Goal: Find specific page/section

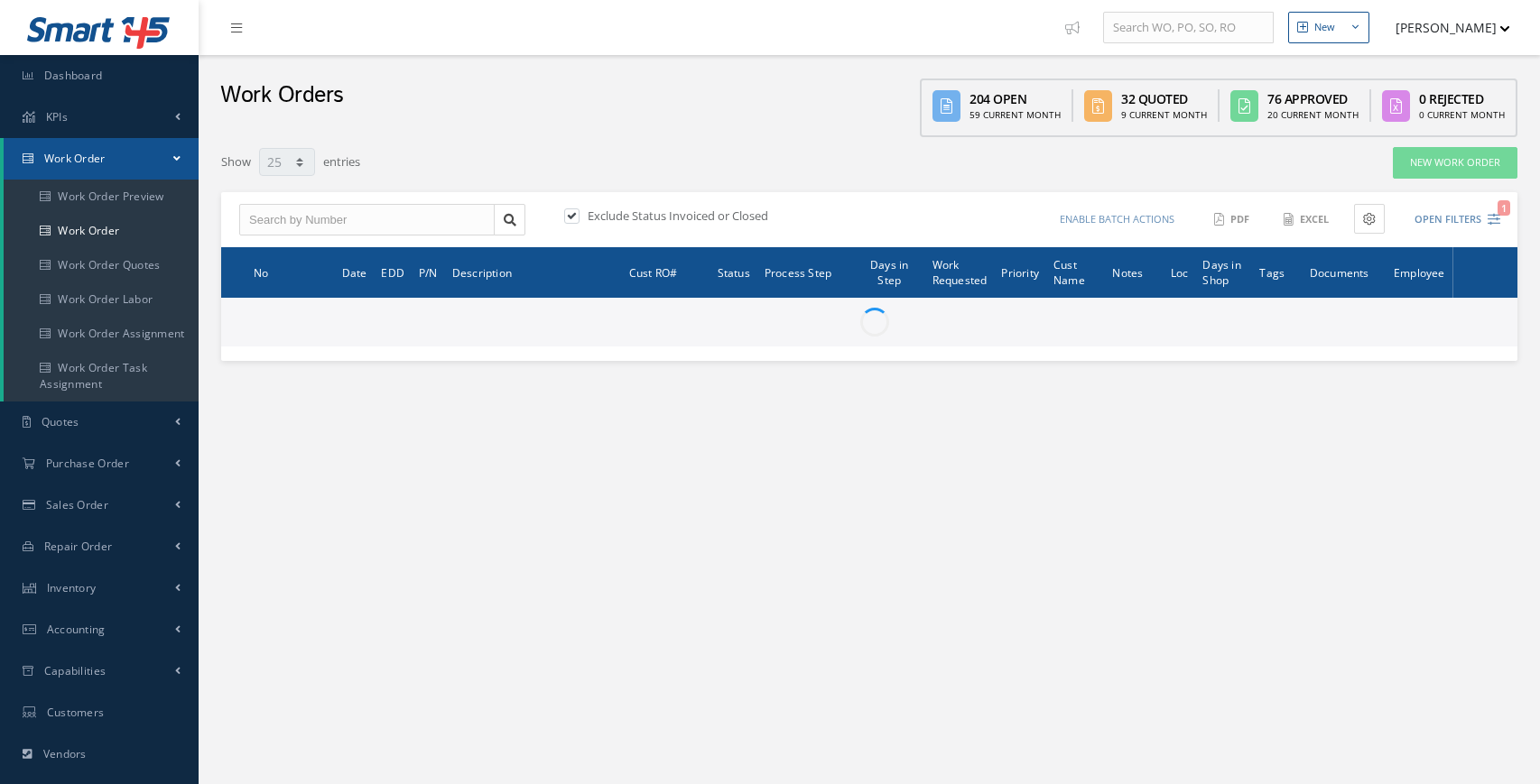
select select "25"
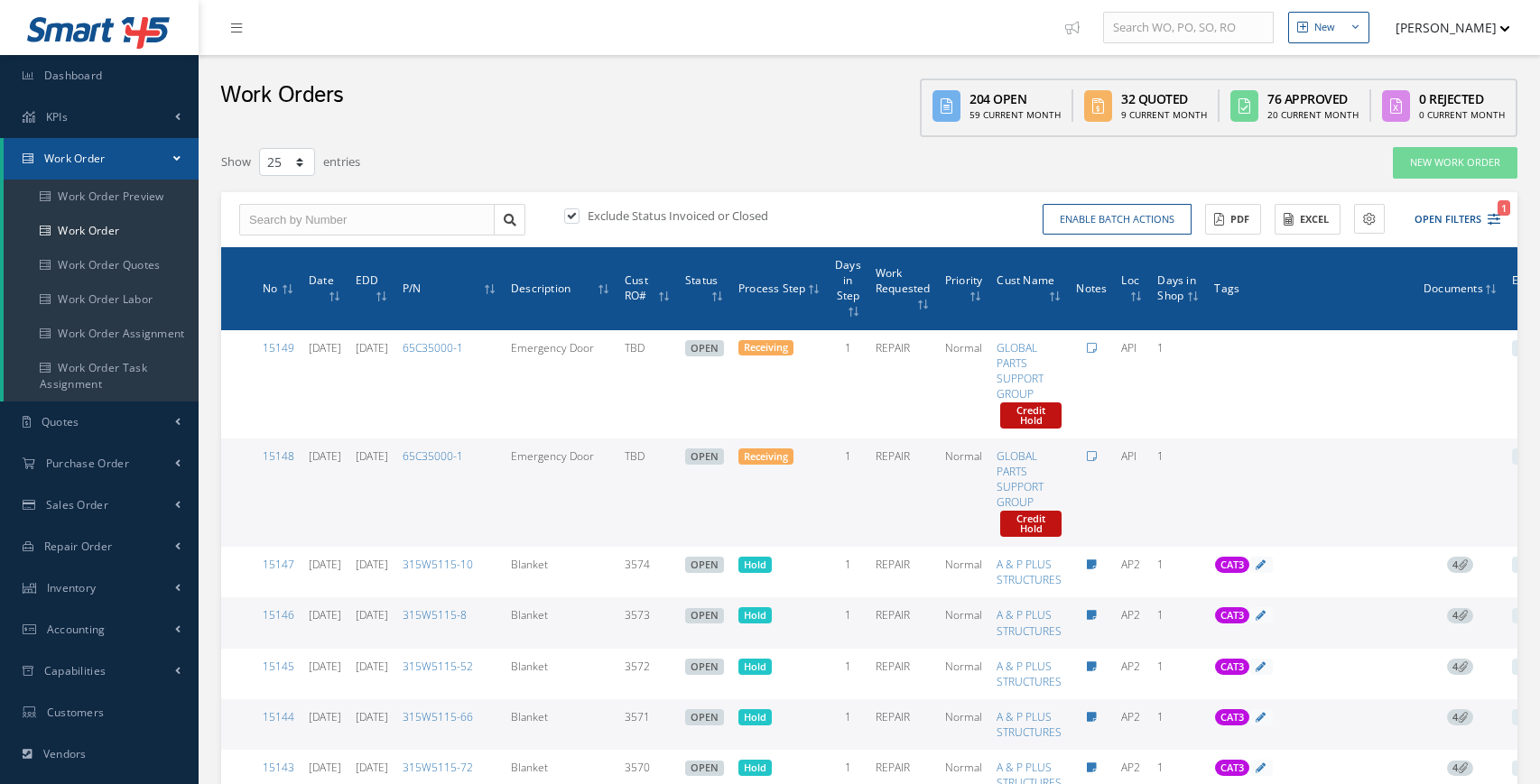
type input "All Work Request"
type input "All Work Performed"
type input "All Status"
type input "WO Part Status"
click at [1490, 220] on icon "1" at bounding box center [1493, 218] width 12 height 12
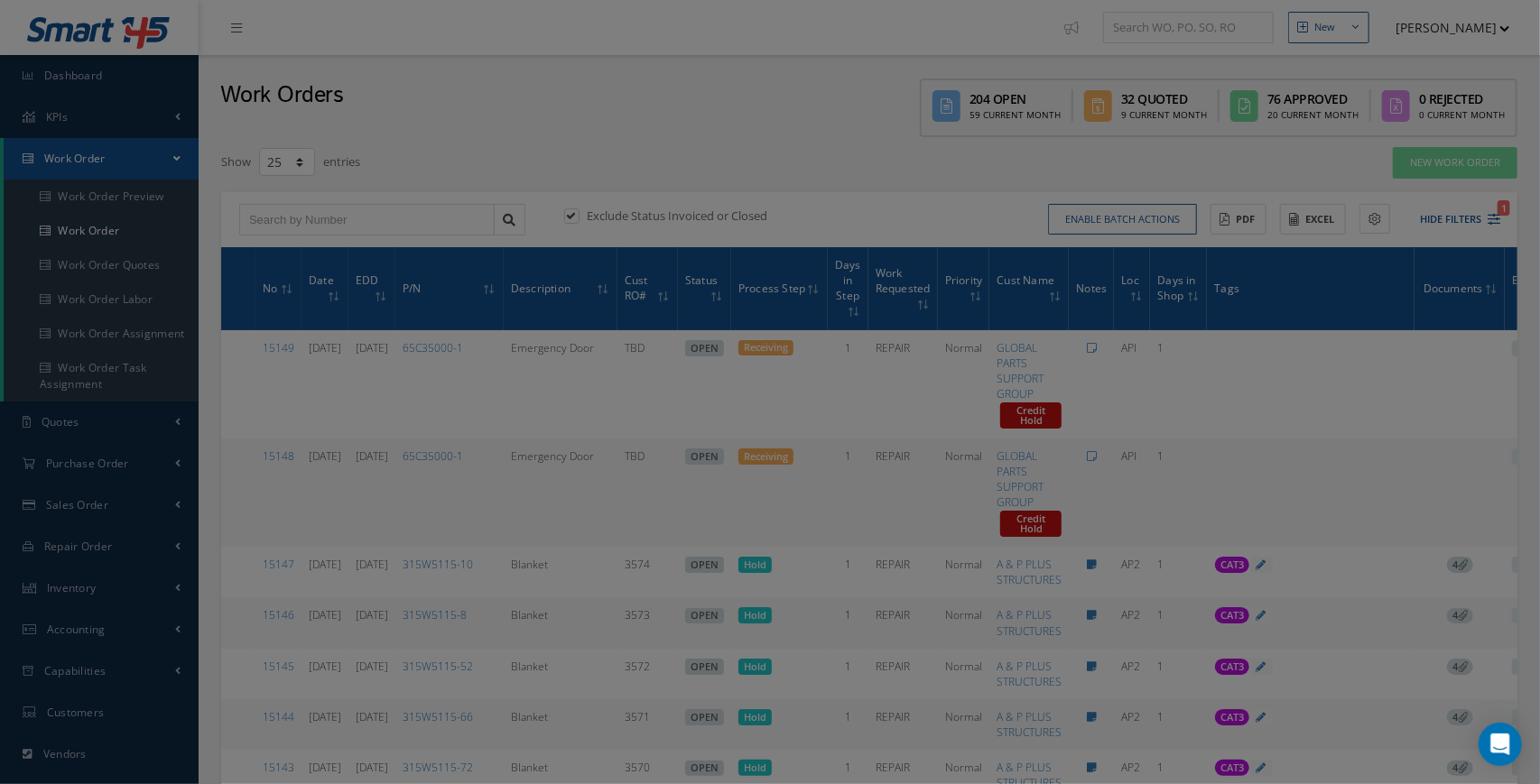
click at [1495, 217] on ul at bounding box center [1411, 204] width 212 height 32
click at [101, 679] on div "Filters WO Number Part Number Description Serial Number BALANCE BENCH CHECK BER…" at bounding box center [770, 392] width 1540 height 784
type input "All Work Request"
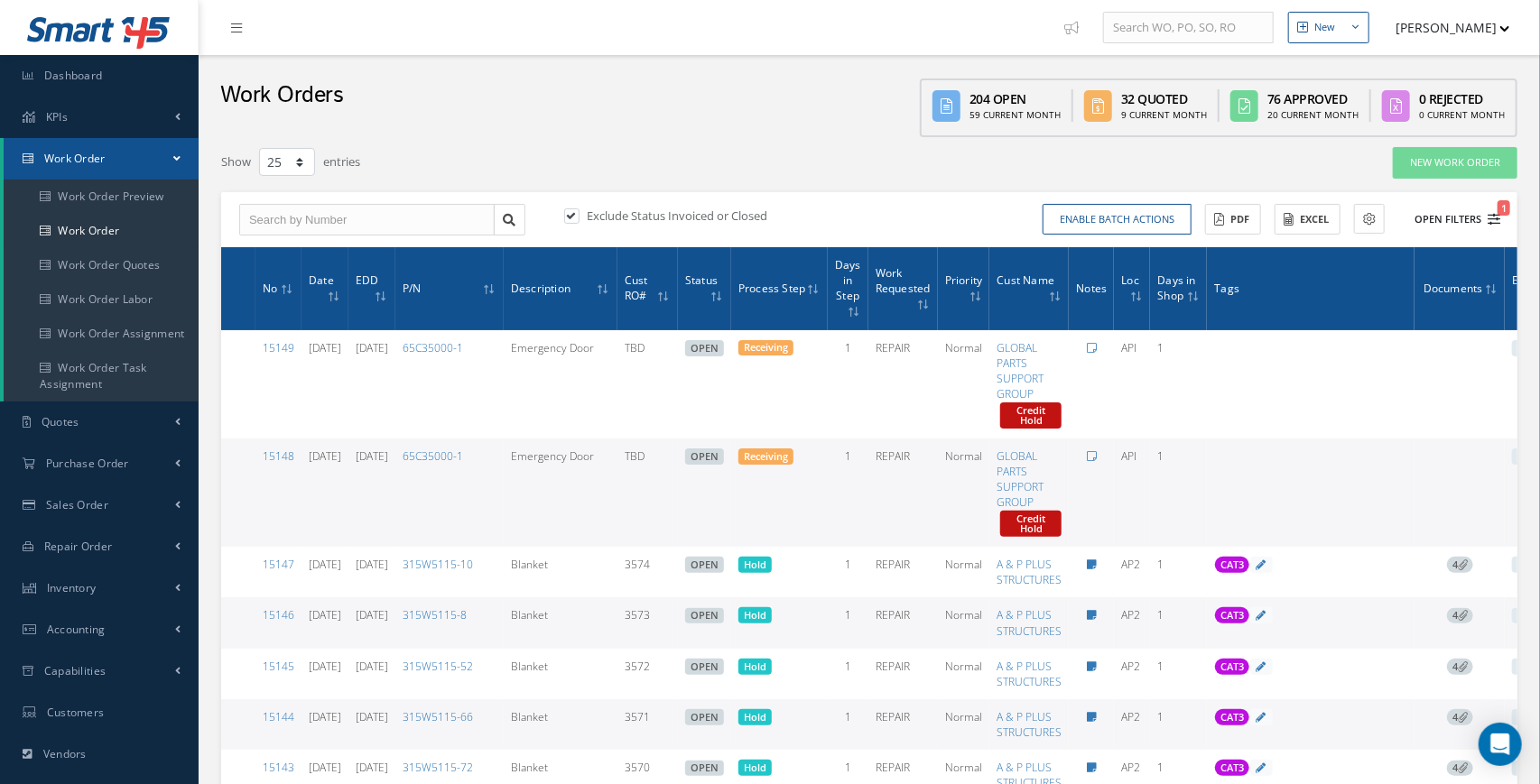
click at [1494, 225] on button "Open Filters 1" at bounding box center [1448, 220] width 102 height 30
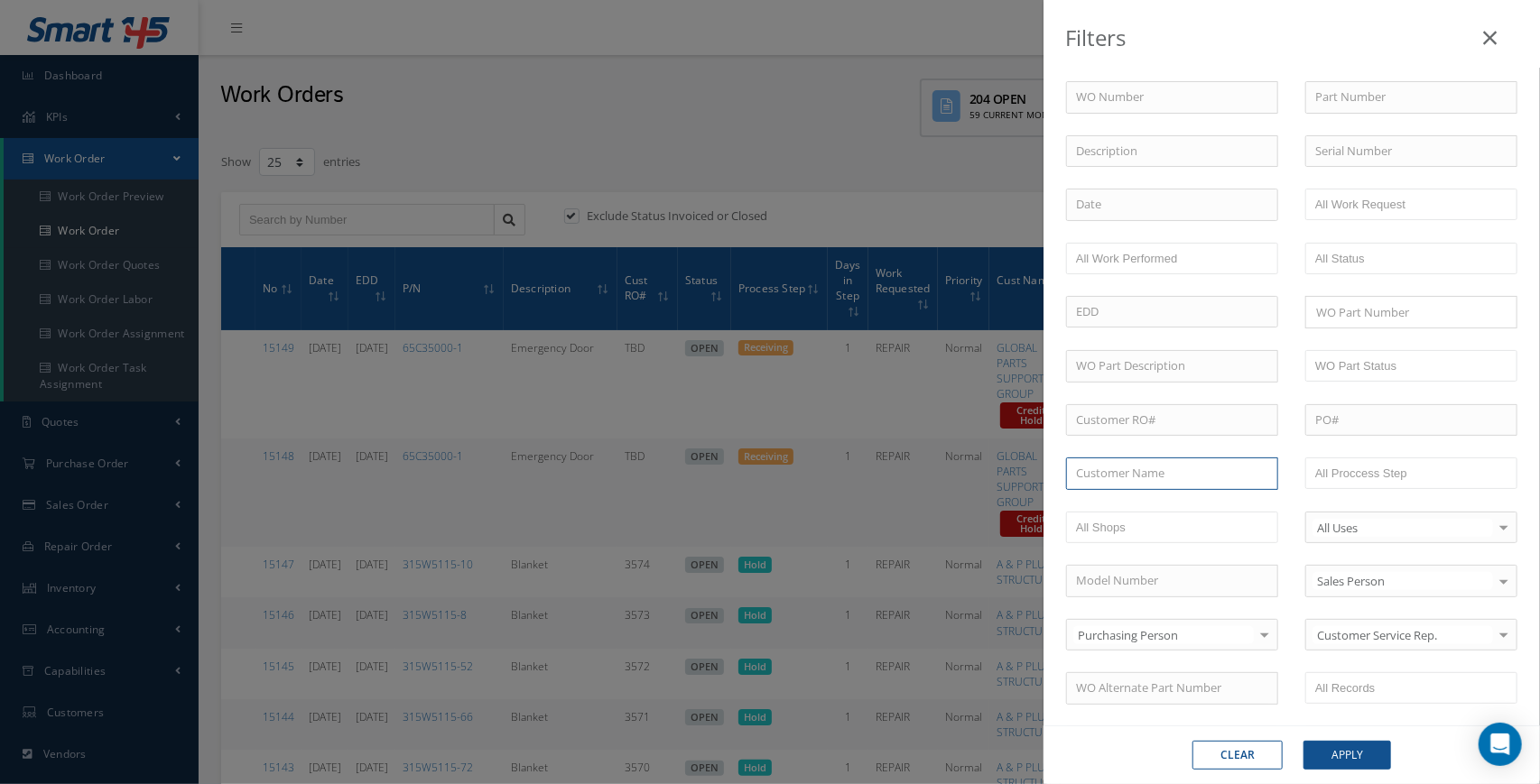
click at [1178, 464] on input "text" at bounding box center [1172, 474] width 212 height 33
click at [1355, 759] on button "Apply" at bounding box center [1346, 755] width 87 height 29
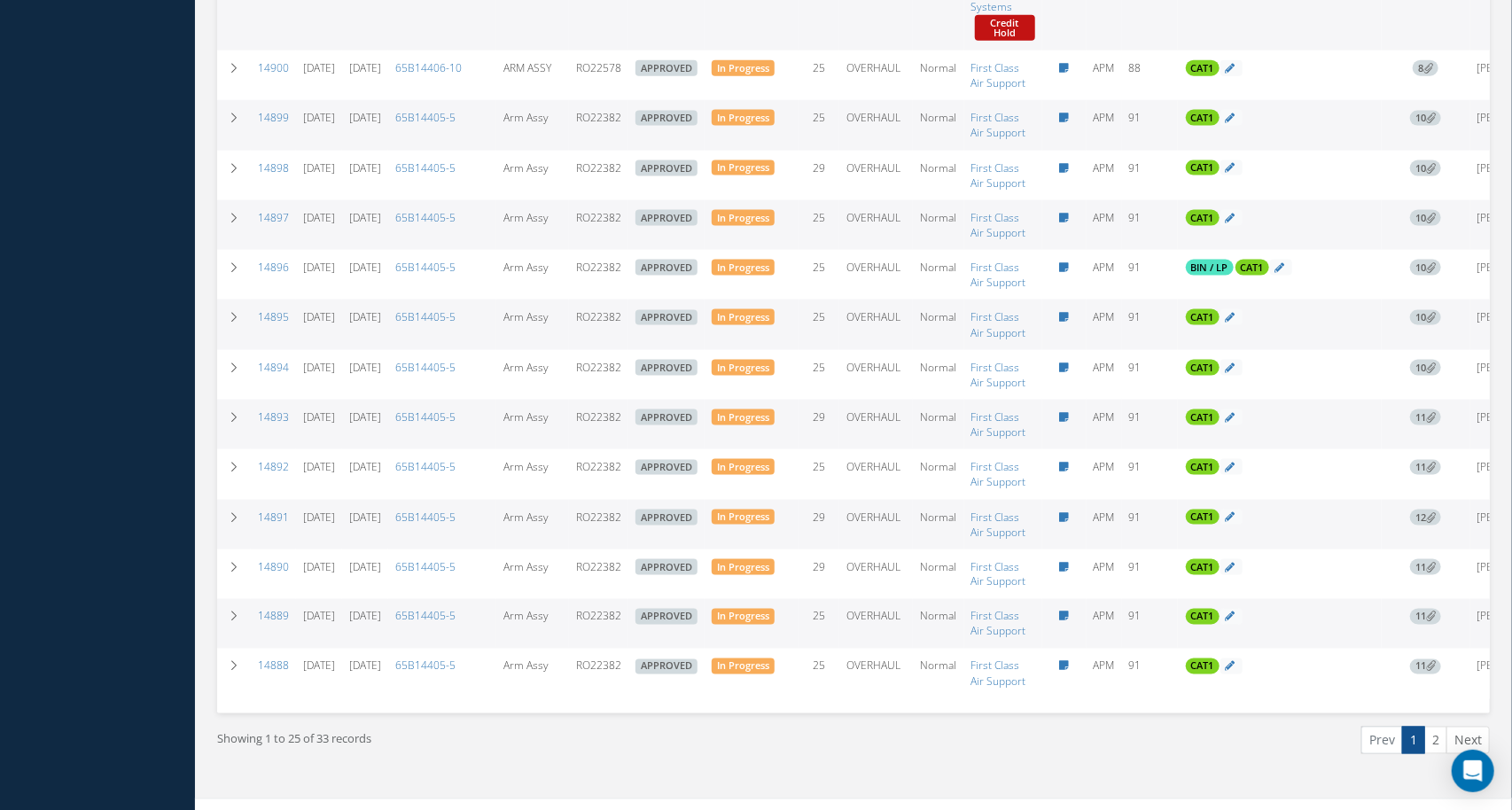
scroll to position [1331, 0]
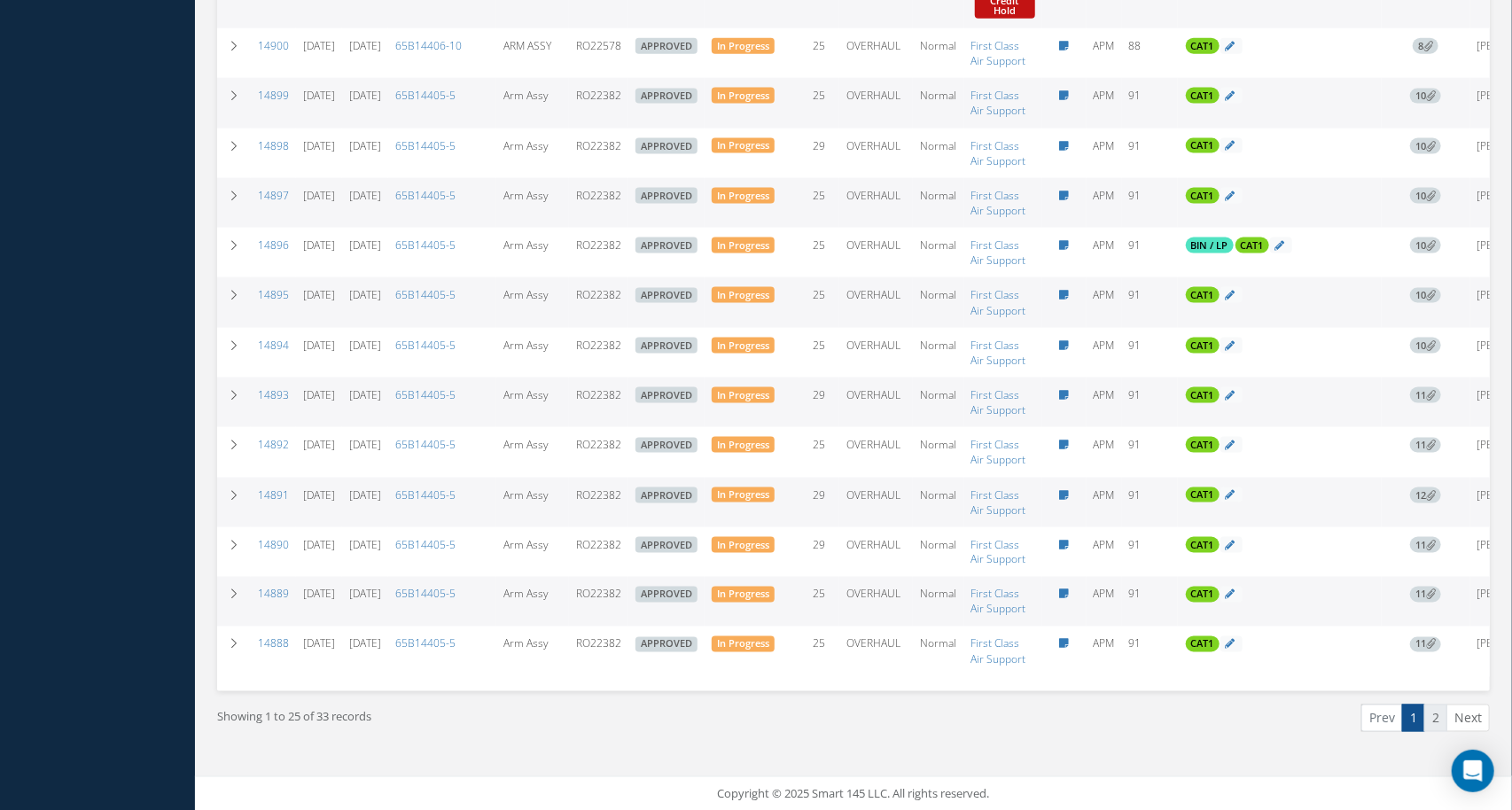
click at [1438, 718] on link "2" at bounding box center [1435, 718] width 23 height 28
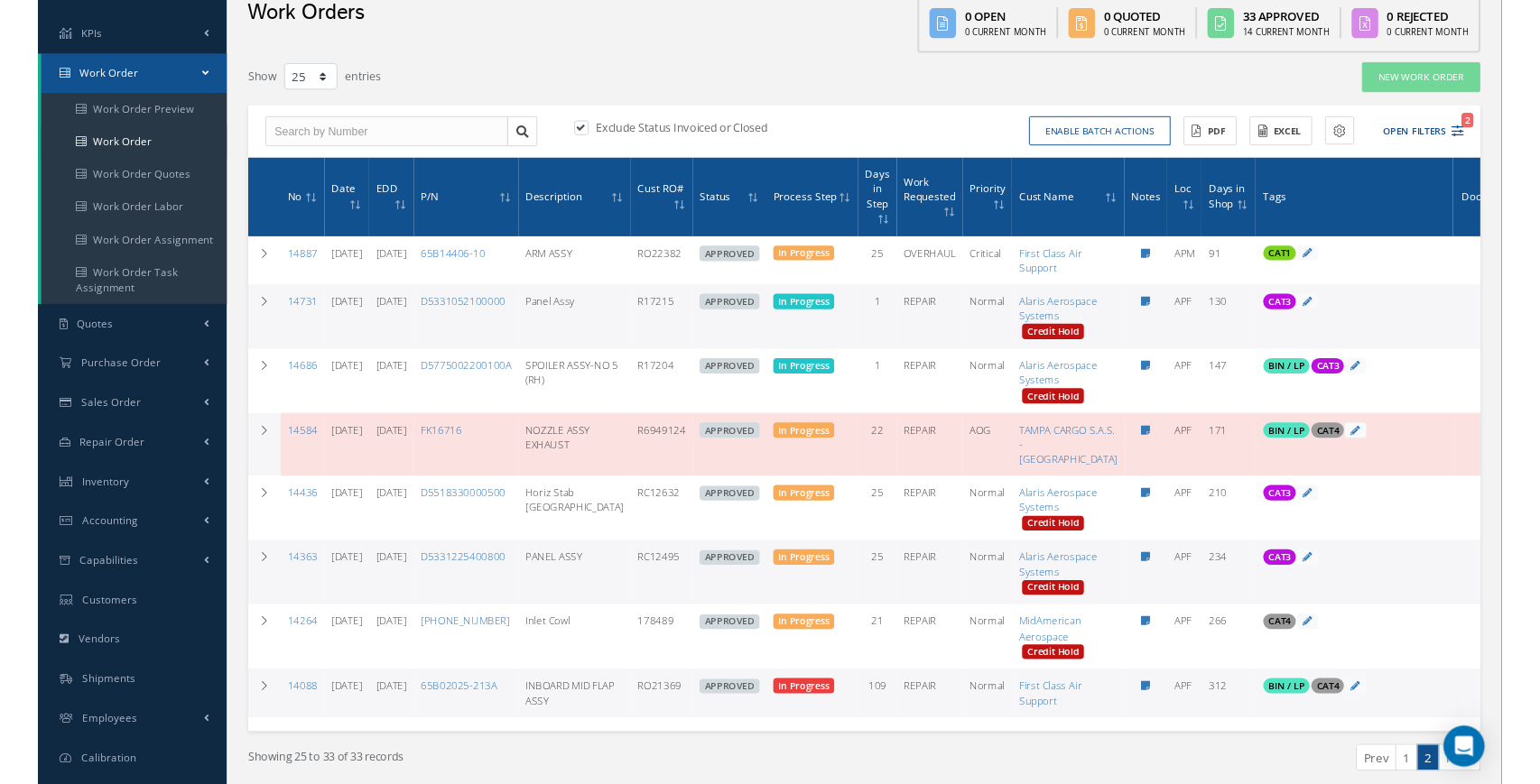
scroll to position [0, 0]
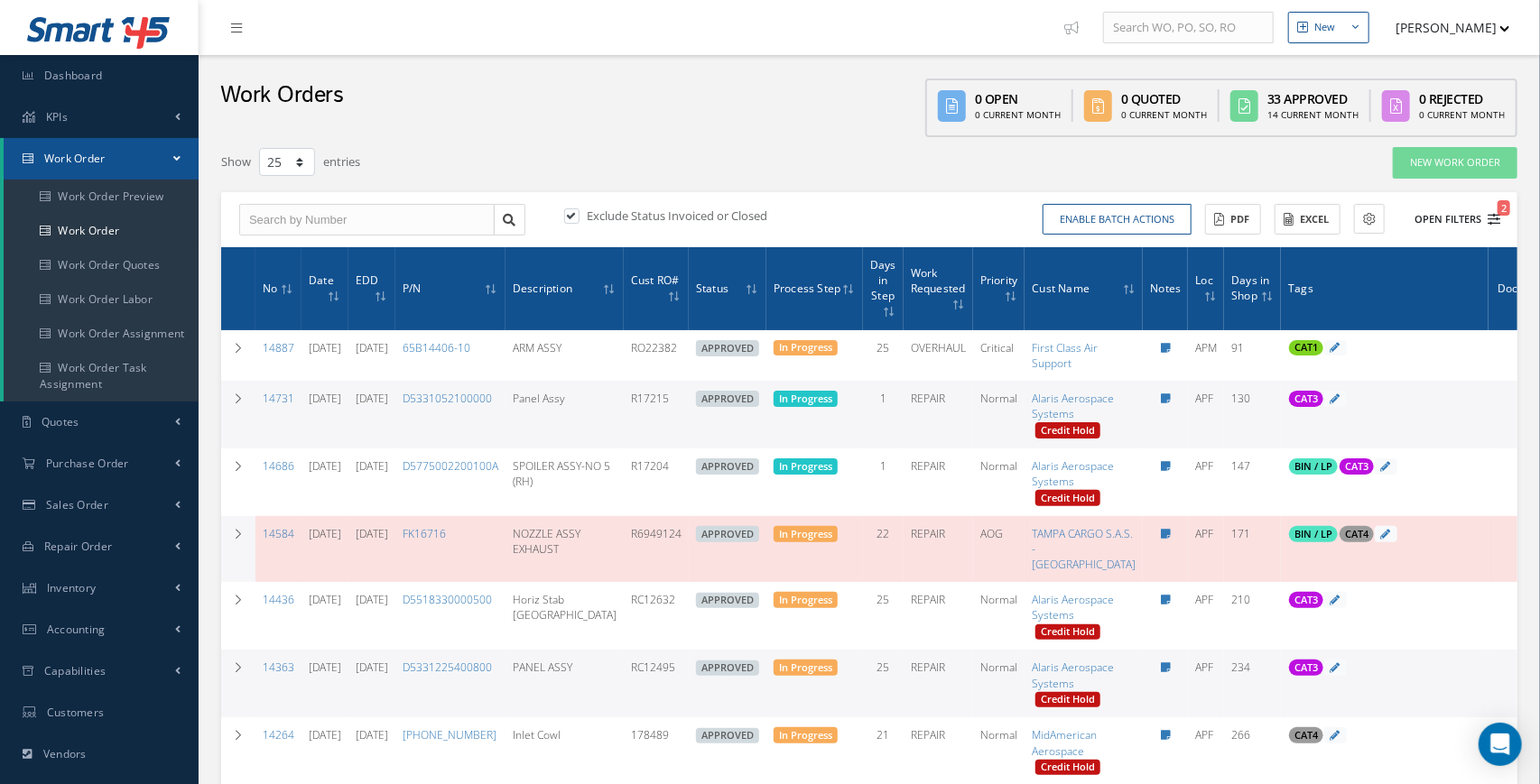
click at [1496, 219] on icon "2" at bounding box center [1493, 218] width 12 height 12
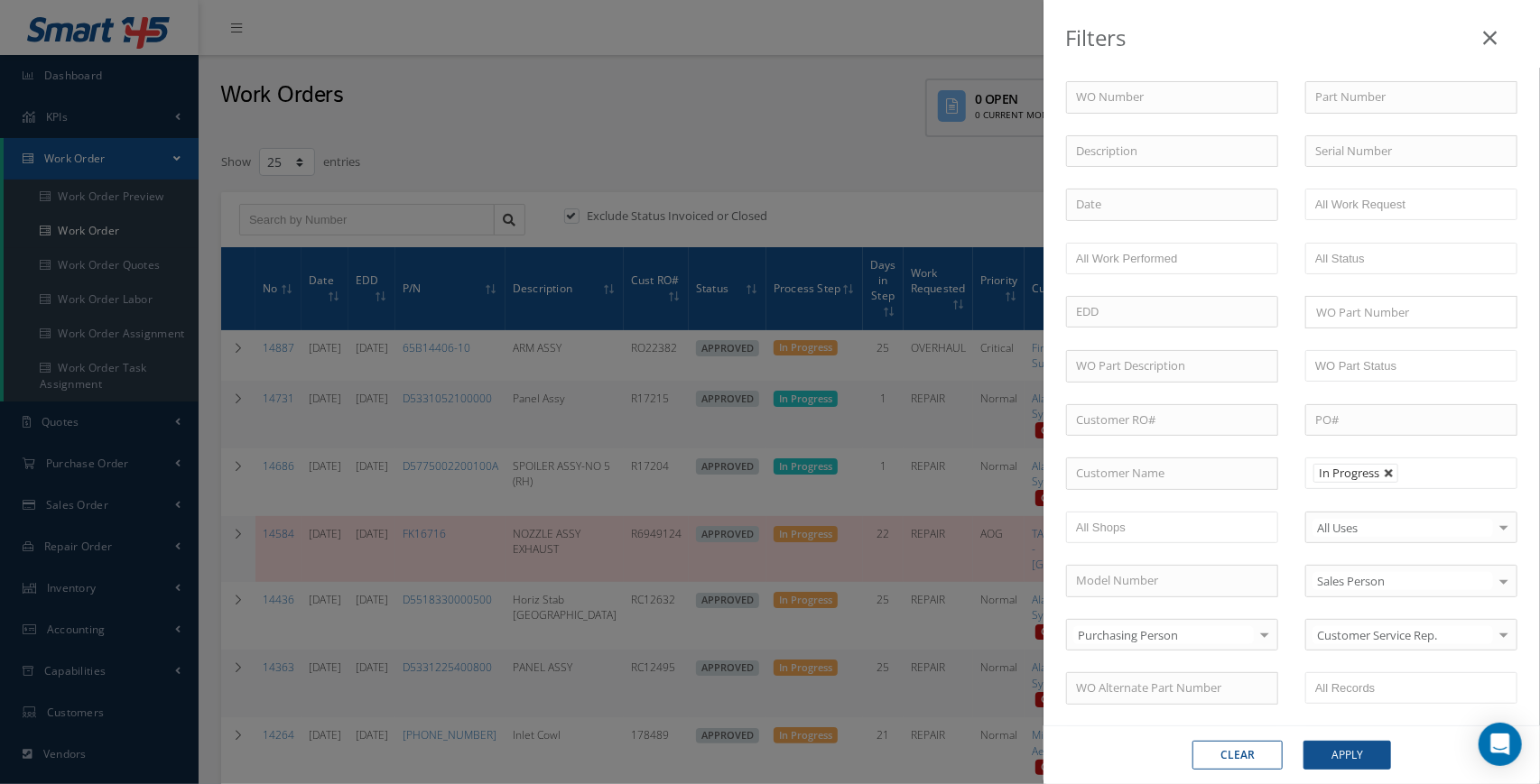
click at [1392, 475] on link at bounding box center [1389, 474] width 11 height 11
type input "All Proccess Step"
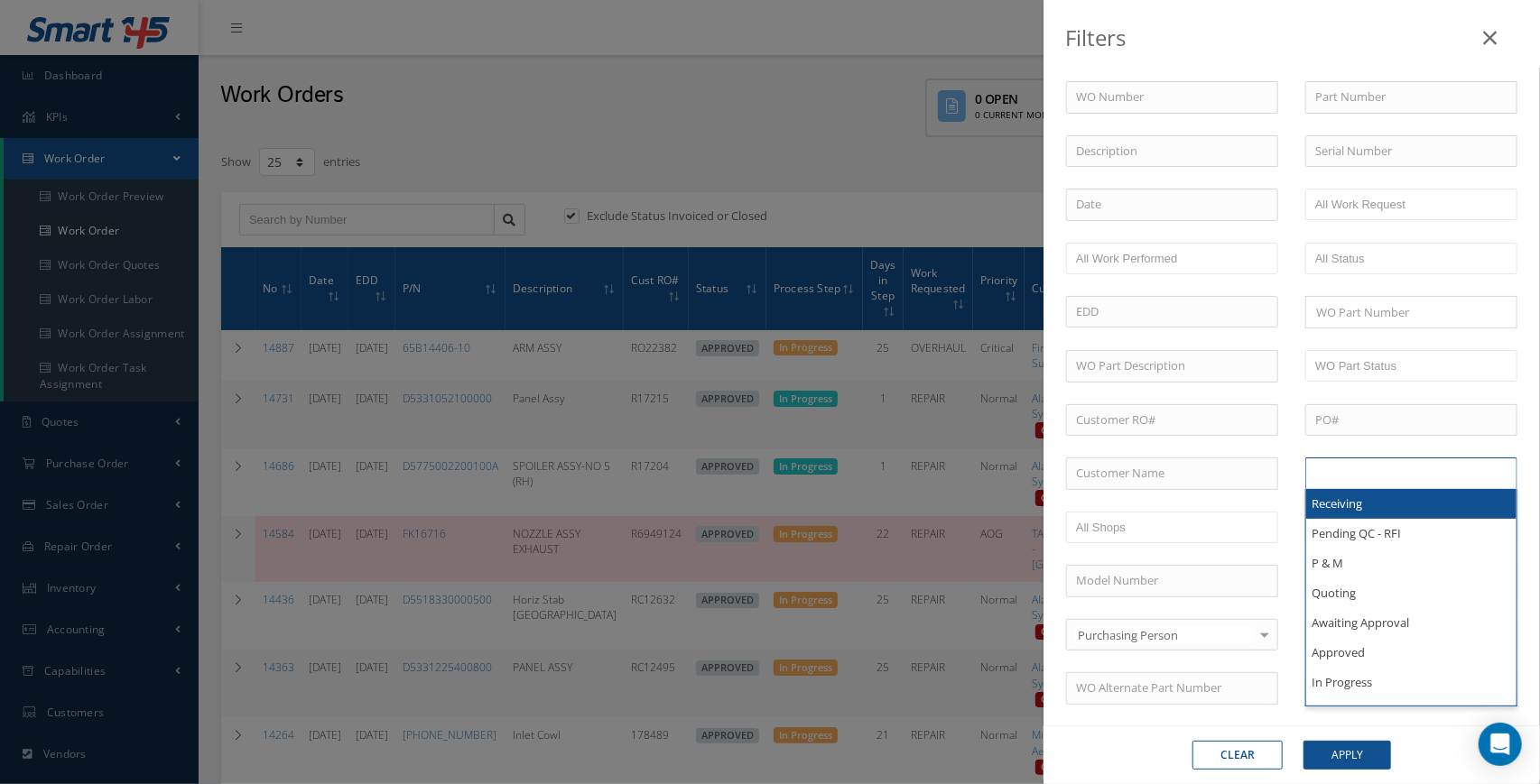
click at [1392, 475] on input "text" at bounding box center [1372, 473] width 114 height 22
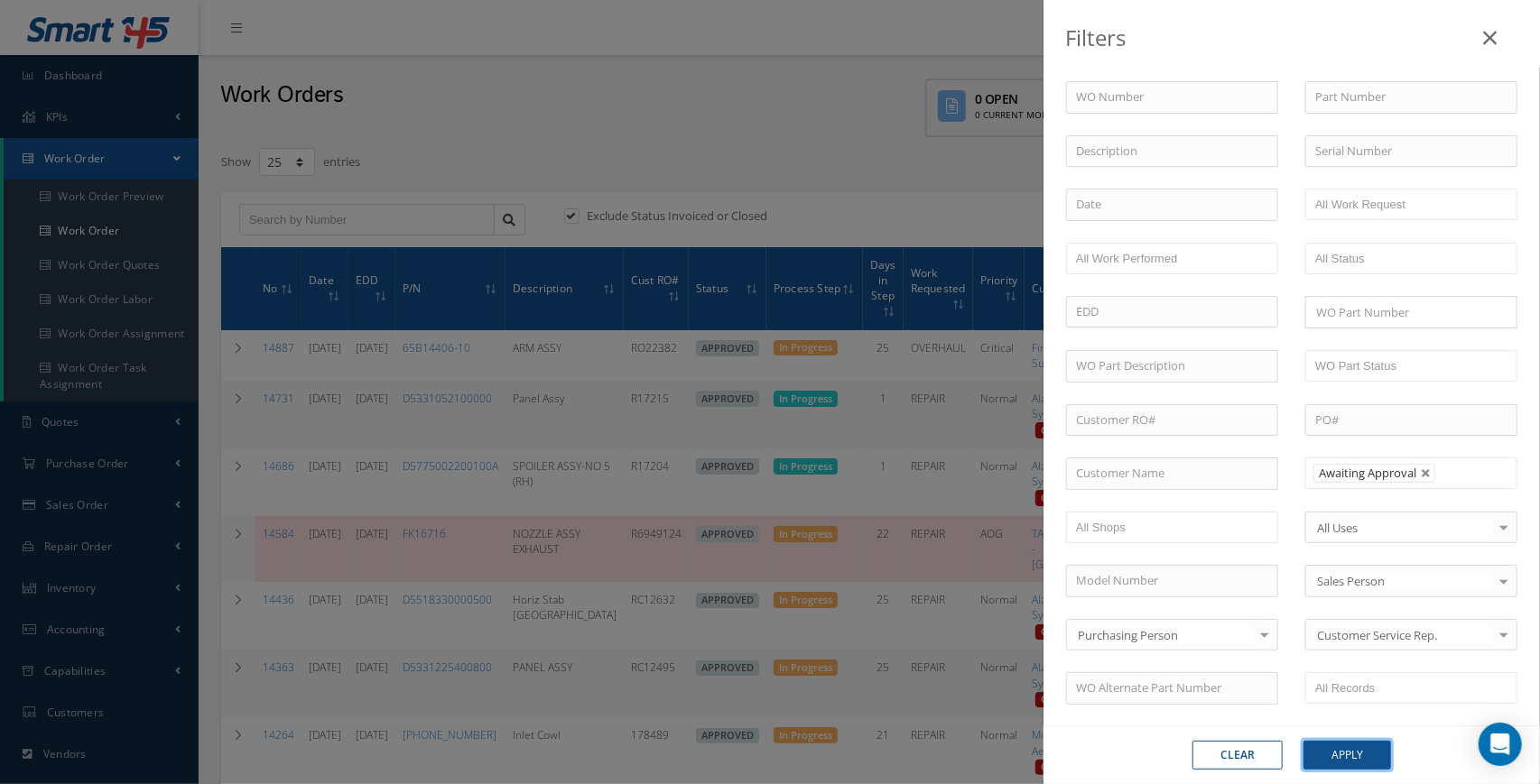
click at [1364, 766] on button "Apply" at bounding box center [1346, 755] width 87 height 29
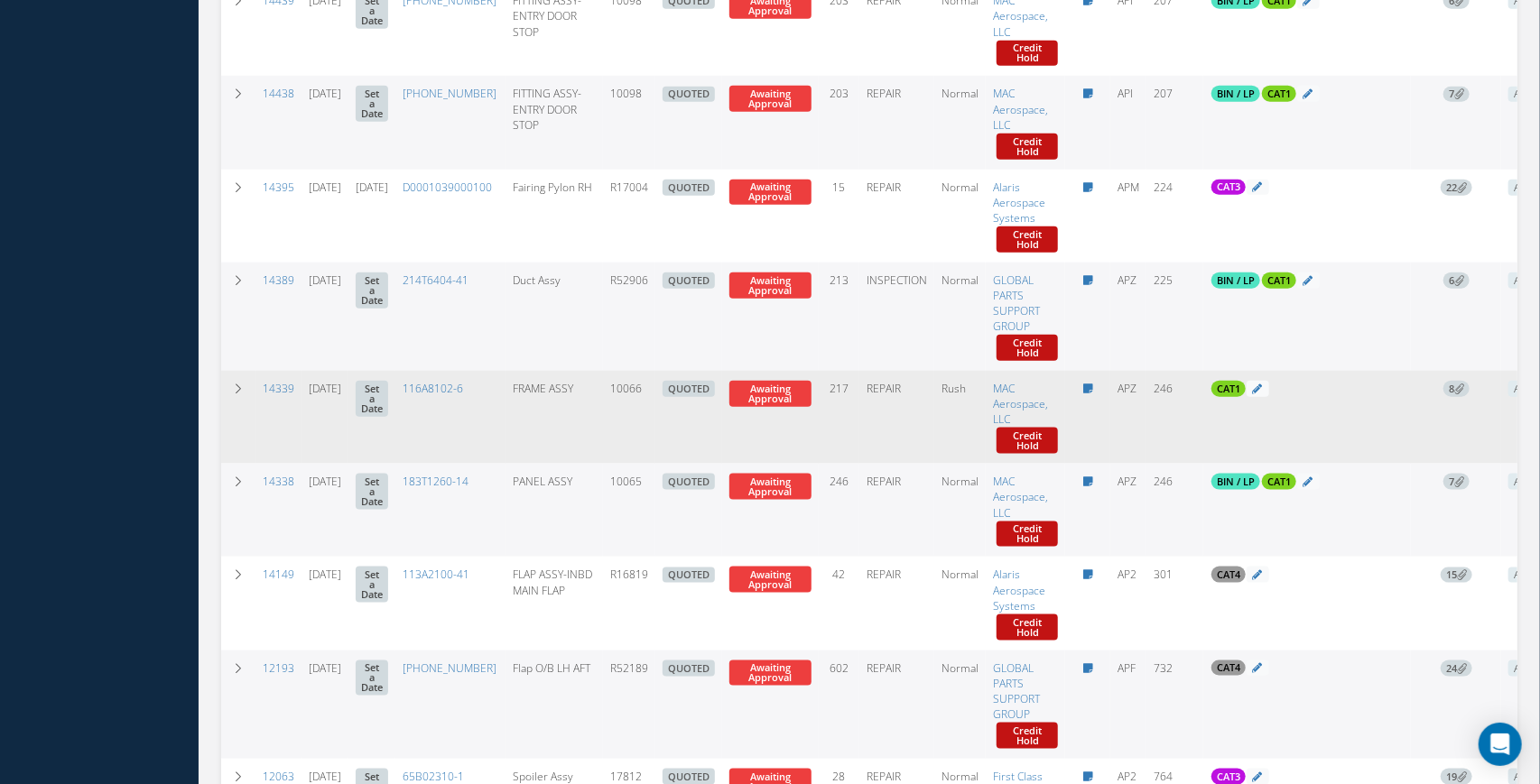
scroll to position [1272, 0]
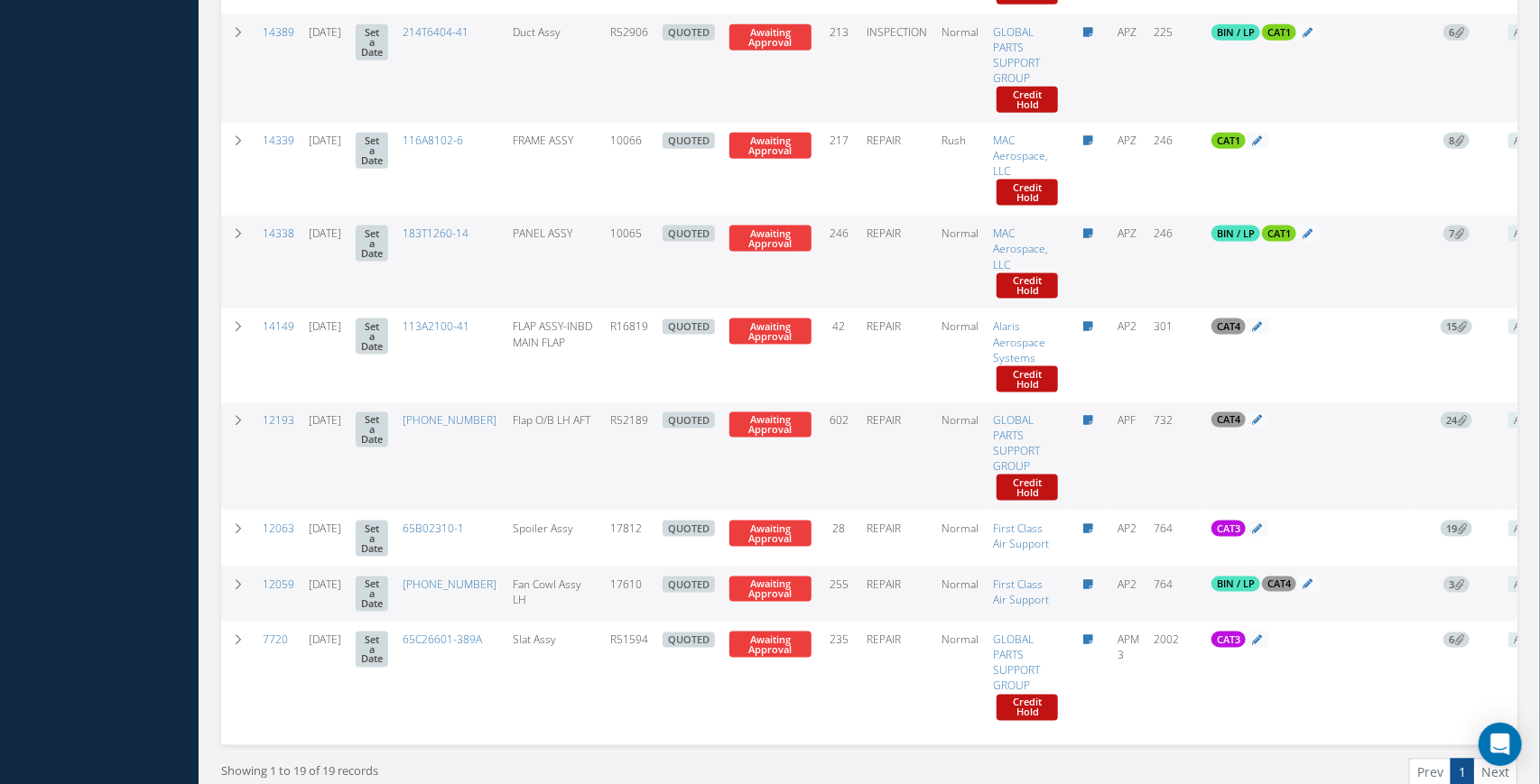
click at [332, 762] on div "Showing 1 to 19 of 19 records" at bounding box center [539, 779] width 661 height 42
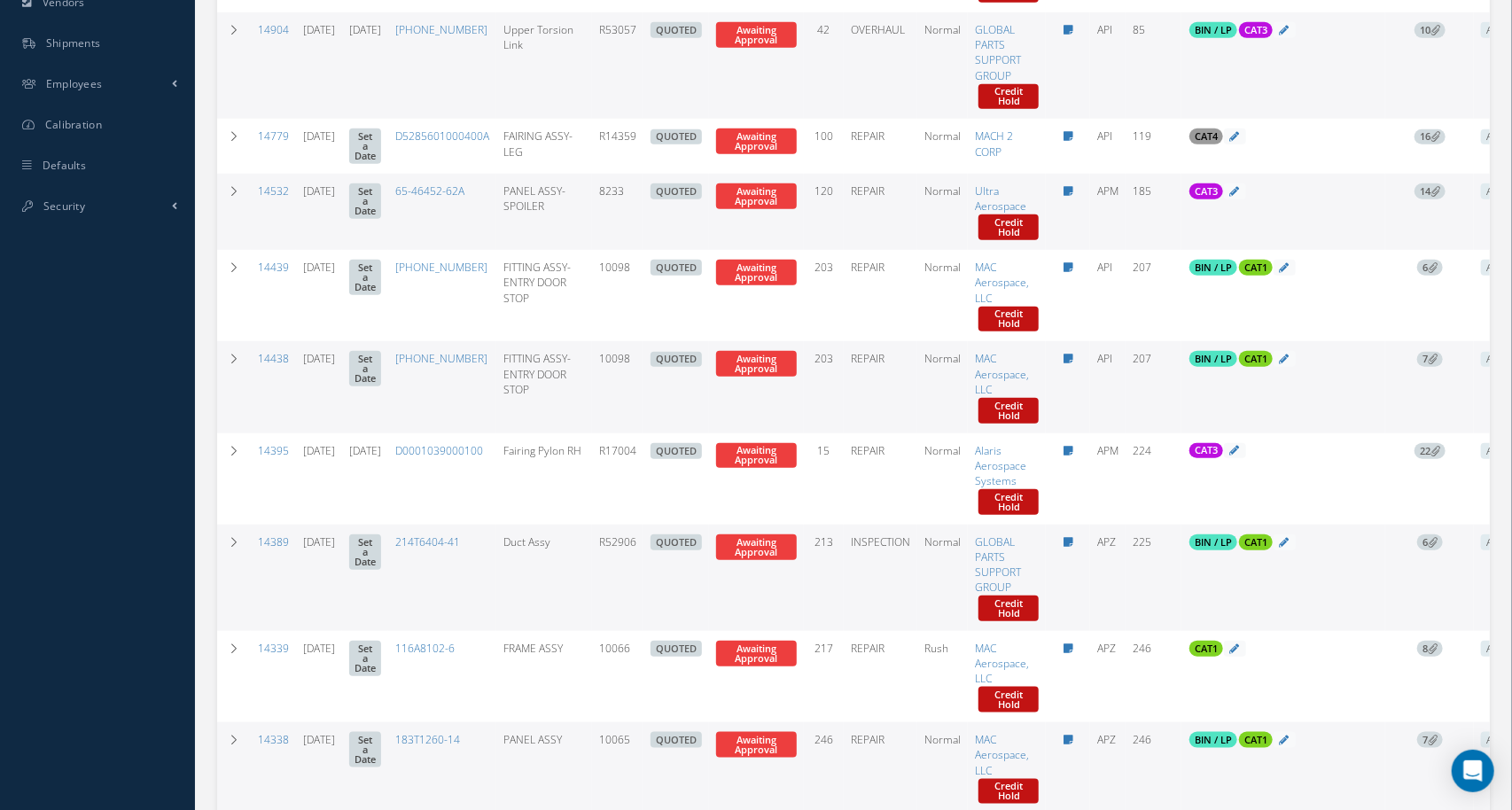
scroll to position [740, 0]
